Goal: Find specific page/section: Find specific page/section

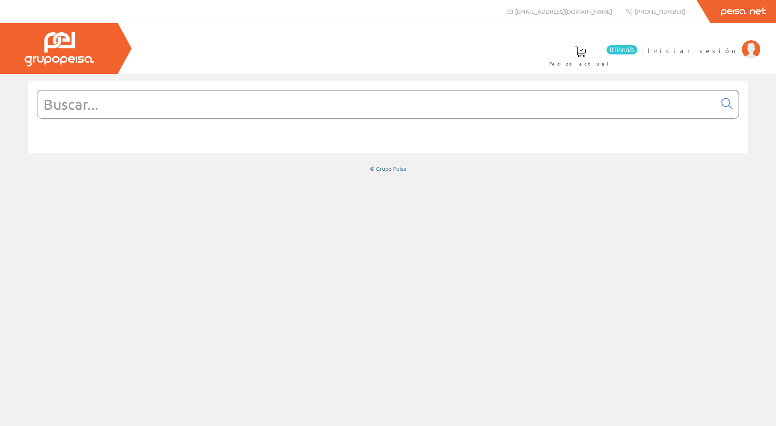
type input "TRIM 8132"
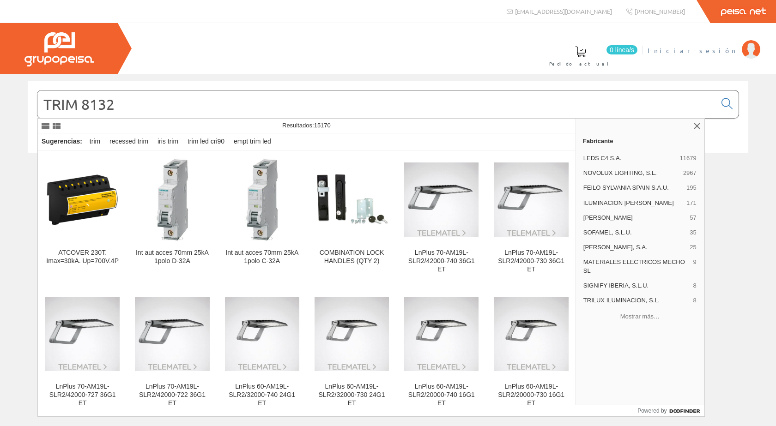
click at [710, 54] on span "Iniciar sesión" at bounding box center [692, 50] width 90 height 9
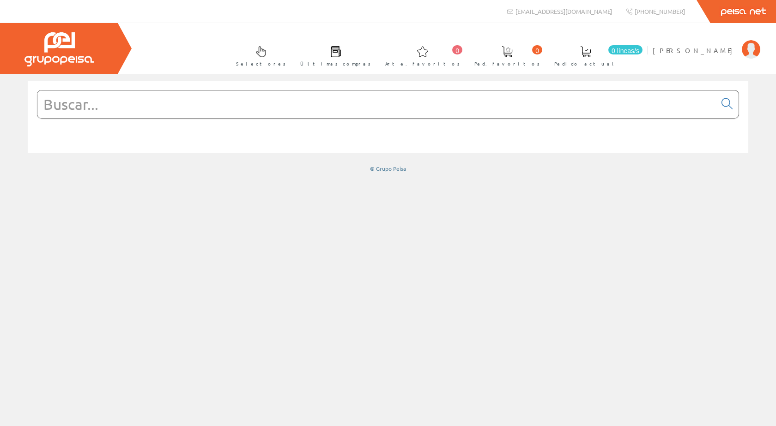
click at [120, 111] on input "text" at bounding box center [376, 104] width 678 height 28
click at [127, 112] on input "text" at bounding box center [376, 104] width 678 height 28
click at [127, 111] on input "text" at bounding box center [376, 104] width 678 height 28
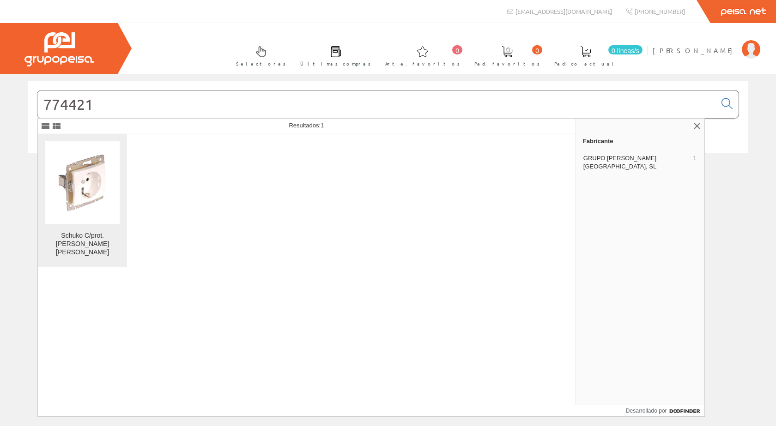
type input "774421"
click at [76, 235] on font "Schuko C/prot. Blanco Valena Legrand" at bounding box center [82, 244] width 53 height 24
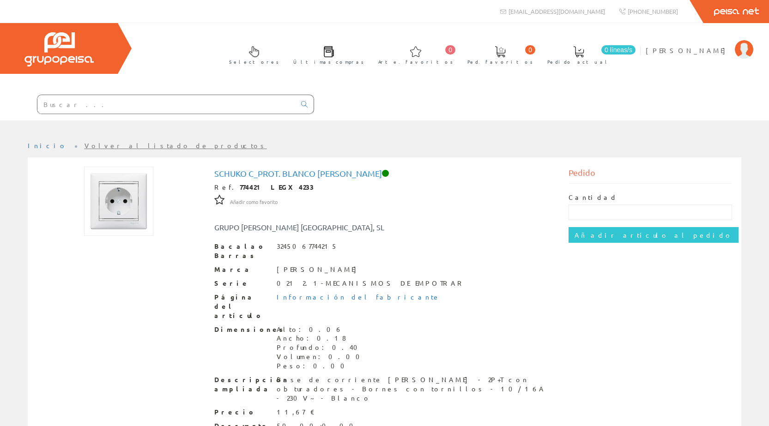
scroll to position [54, 0]
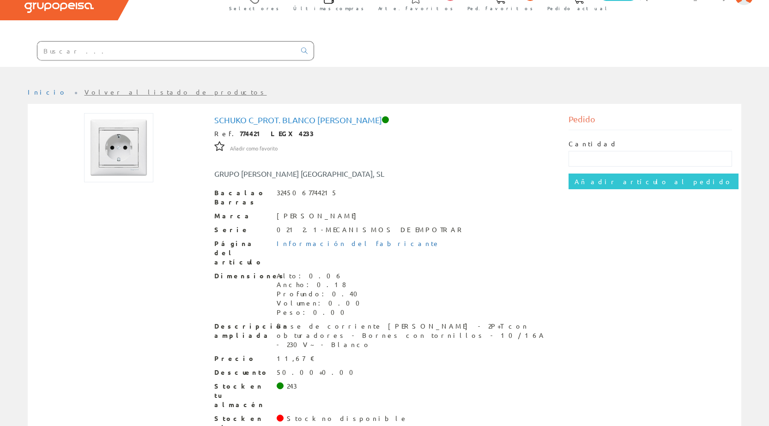
click at [102, 54] on input "text" at bounding box center [166, 51] width 258 height 18
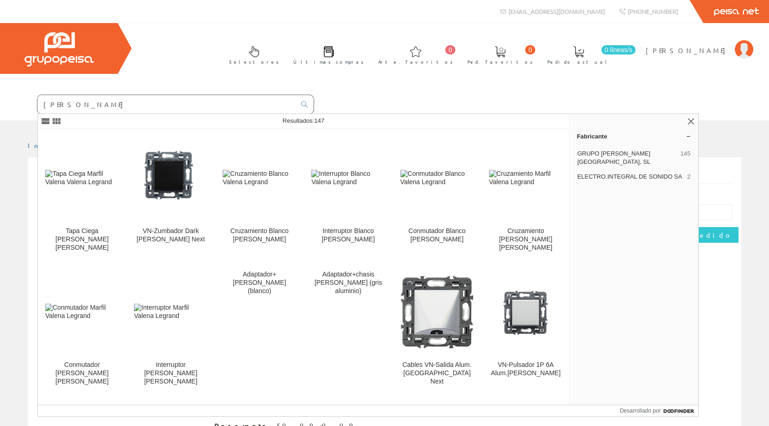
type input "valena"
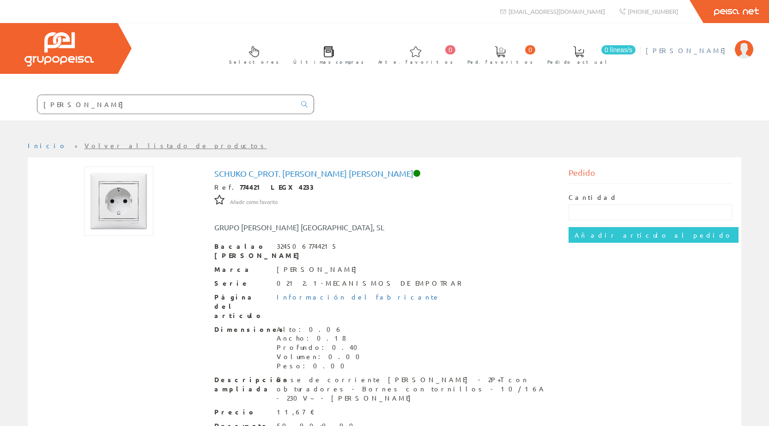
click at [715, 51] on font "[PERSON_NAME]" at bounding box center [687, 50] width 84 height 8
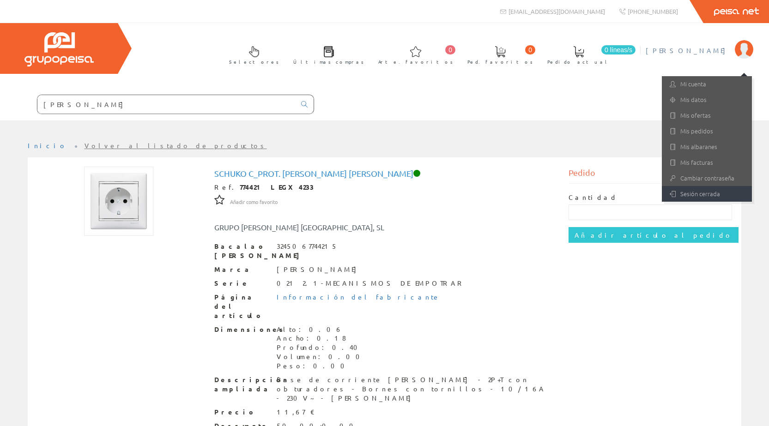
click at [703, 191] on font "Sesión cerrada" at bounding box center [700, 193] width 40 height 9
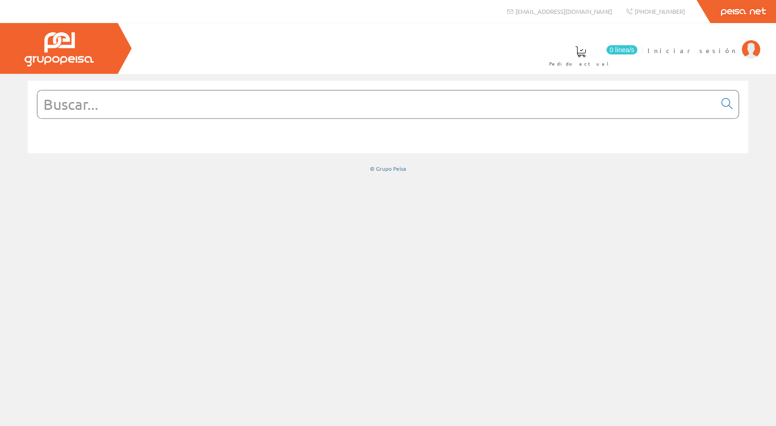
click at [127, 110] on input "text" at bounding box center [376, 104] width 678 height 28
click at [123, 110] on input "text" at bounding box center [376, 104] width 678 height 28
type input "el"
